Goal: Navigation & Orientation: Find specific page/section

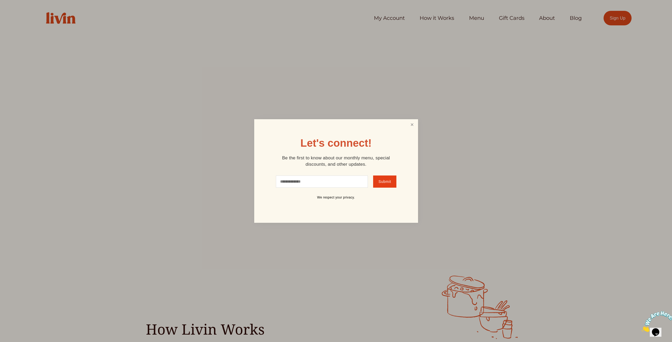
click at [413, 126] on link "Close" at bounding box center [412, 125] width 10 height 10
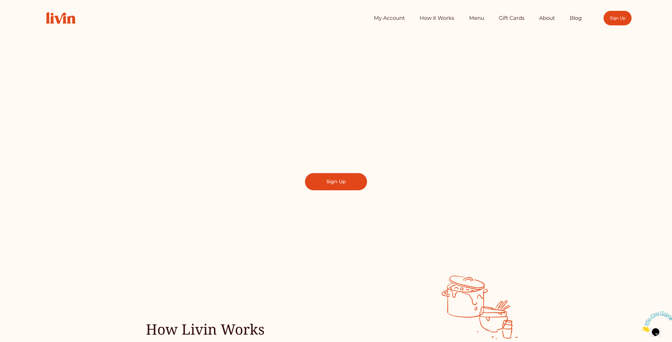
click at [473, 18] on link "Menu" at bounding box center [476, 18] width 15 height 11
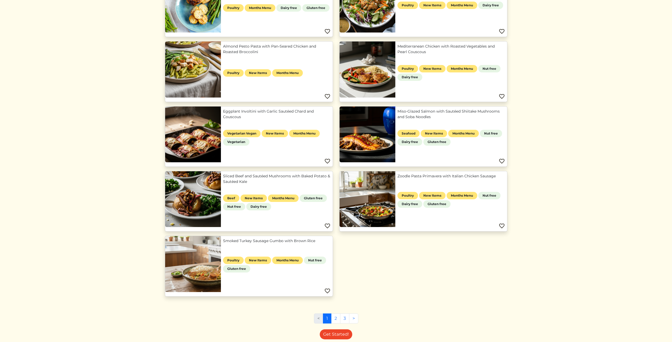
scroll to position [179, 0]
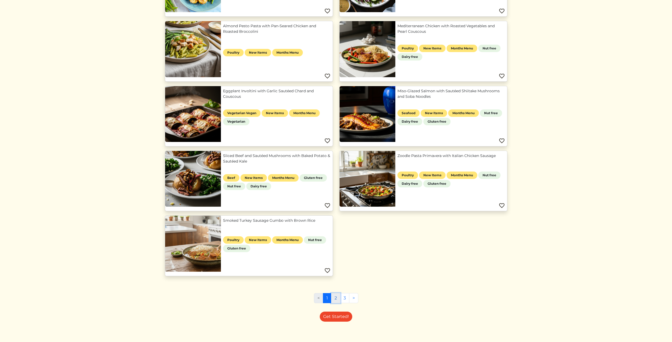
click at [334, 297] on link "2" at bounding box center [335, 298] width 9 height 10
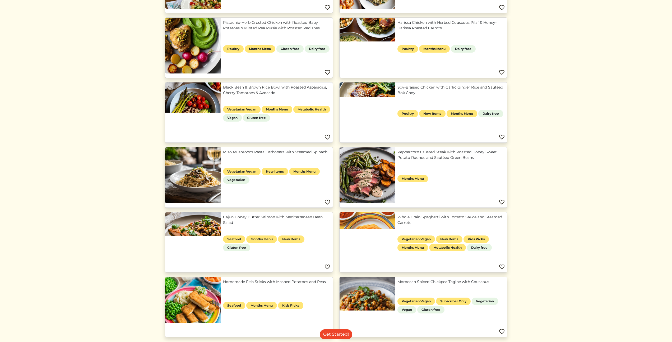
scroll to position [313, 0]
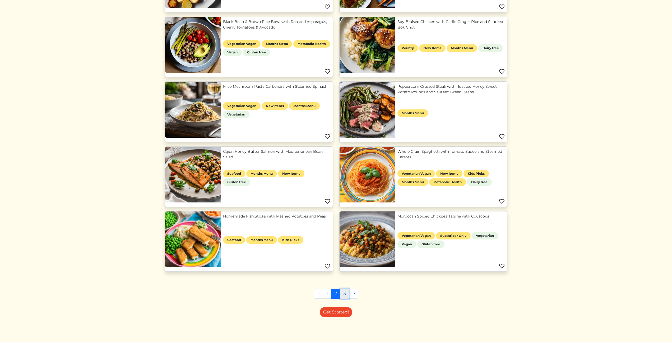
click at [346, 294] on link "3" at bounding box center [344, 294] width 9 height 10
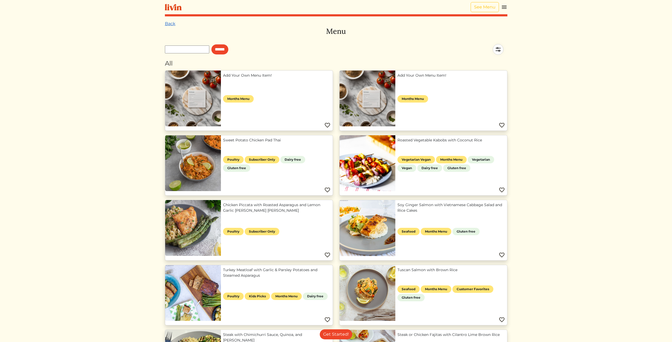
click at [168, 22] on link "Back" at bounding box center [170, 23] width 11 height 5
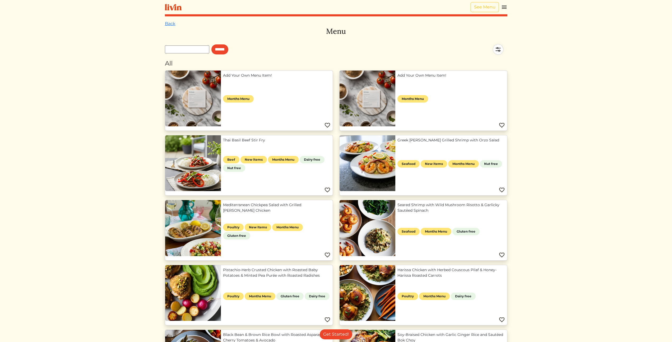
click at [176, 4] on img at bounding box center [173, 7] width 17 height 7
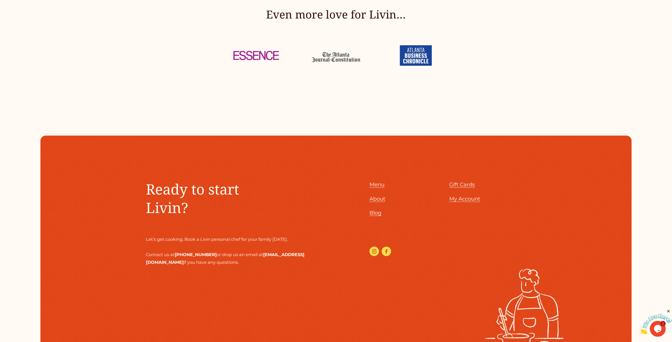
scroll to position [3048, 0]
